Goal: Transaction & Acquisition: Purchase product/service

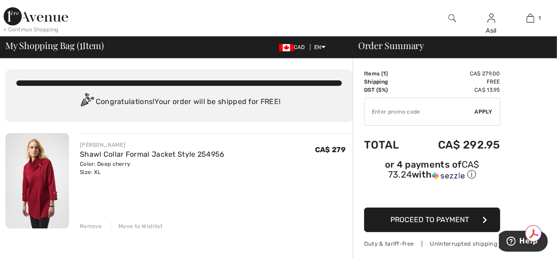
click at [40, 29] on div "< Continue Shopping" at bounding box center [31, 29] width 55 height 8
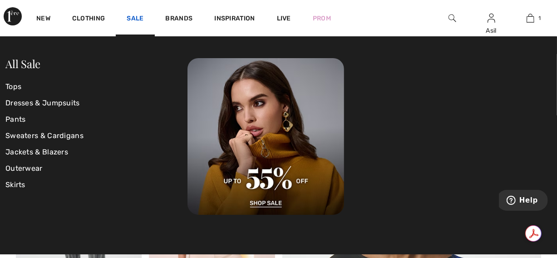
click at [137, 17] on link "Sale" at bounding box center [135, 20] width 17 height 10
click at [38, 137] on link "Sweaters & Cardigans" at bounding box center [96, 135] width 182 height 16
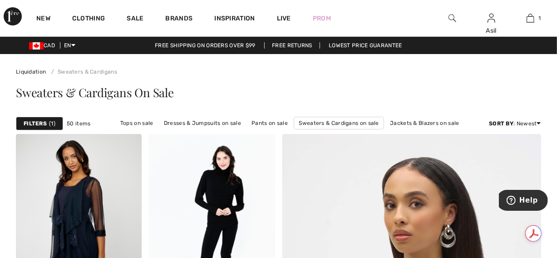
click at [250, 84] on div "Sweaters & Cardigans On Sale" at bounding box center [278, 94] width 525 height 37
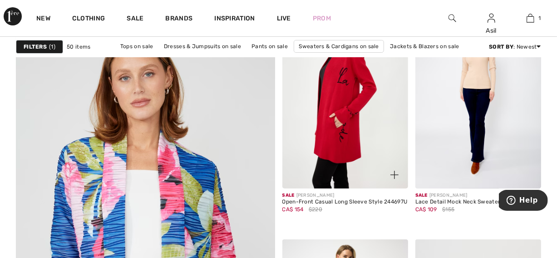
scroll to position [2017, 0]
click at [348, 149] on img at bounding box center [345, 93] width 126 height 189
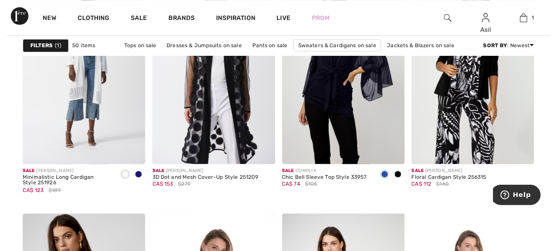
scroll to position [1433, 0]
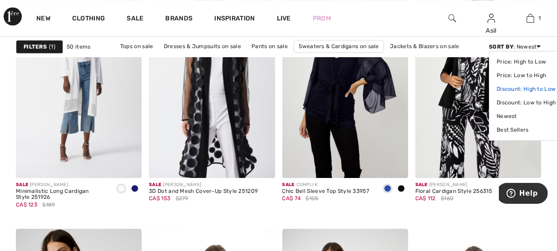
click at [517, 85] on link "Discount: High to Low" at bounding box center [525, 89] width 59 height 14
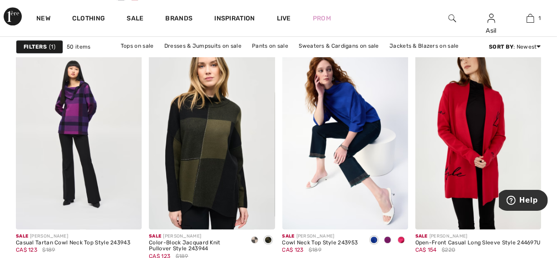
scroll to position [1383, 0]
